Goal: Task Accomplishment & Management: Use online tool/utility

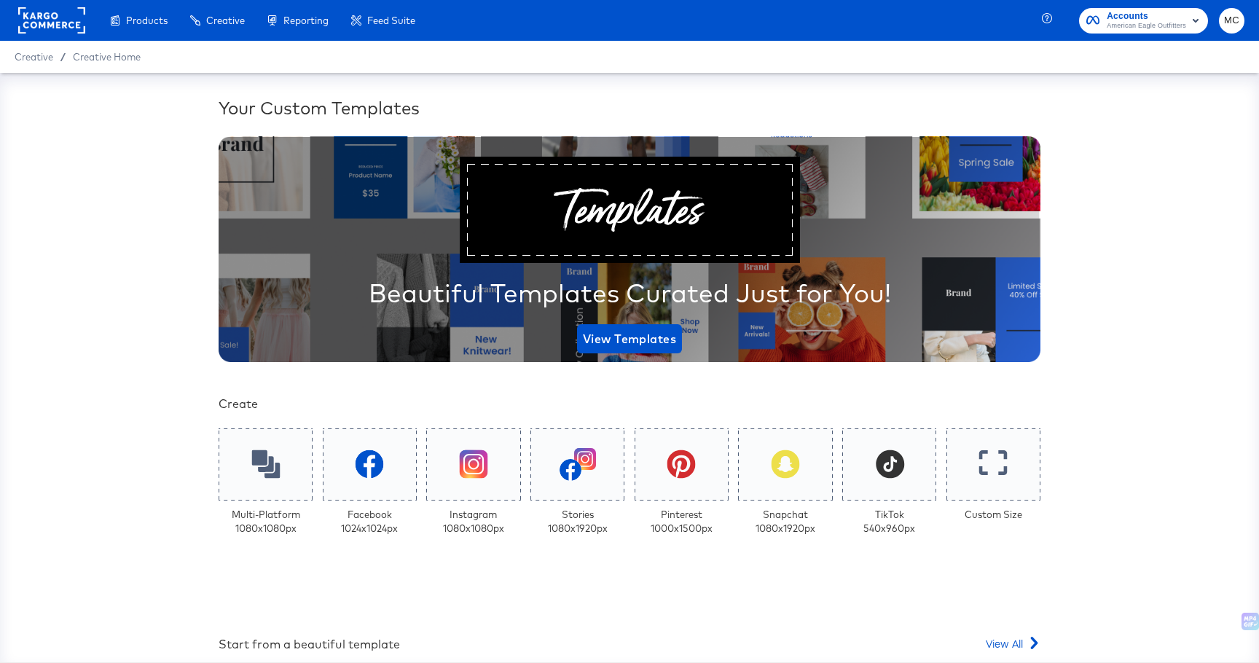
click at [56, 19] on rect at bounding box center [51, 20] width 67 height 26
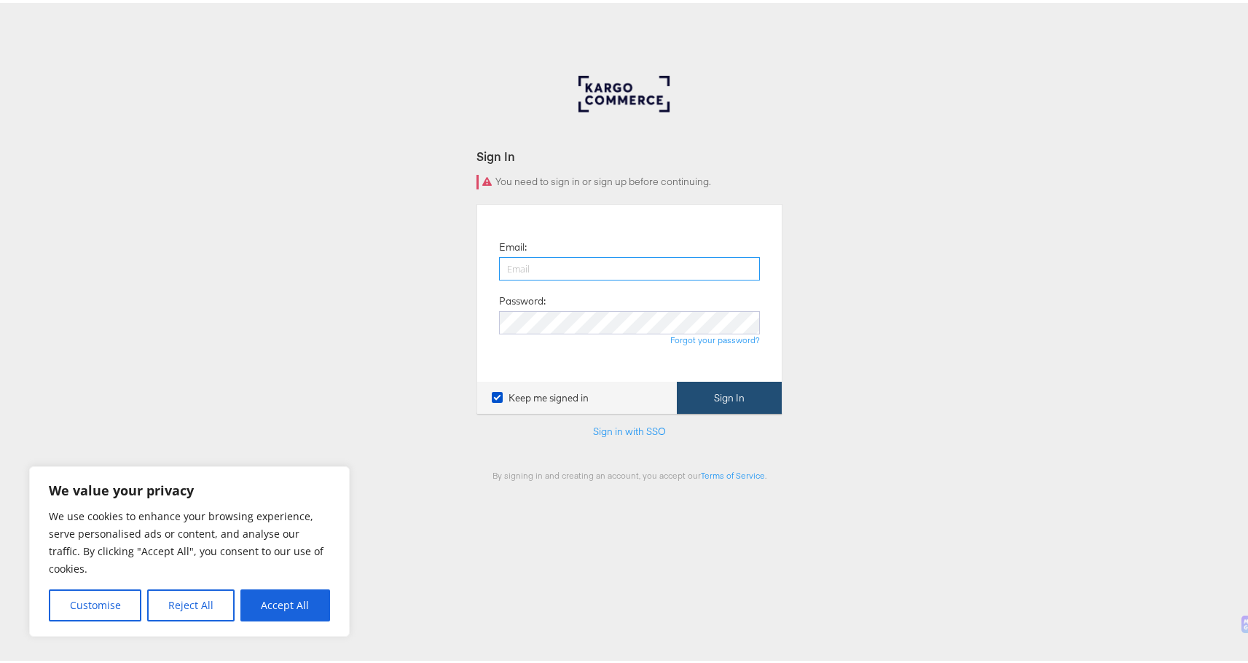
type input "[PERSON_NAME][EMAIL_ADDRESS][PERSON_NAME][DOMAIN_NAME]"
click at [694, 401] on button "Sign In" at bounding box center [729, 395] width 105 height 33
